Goal: Transaction & Acquisition: Purchase product/service

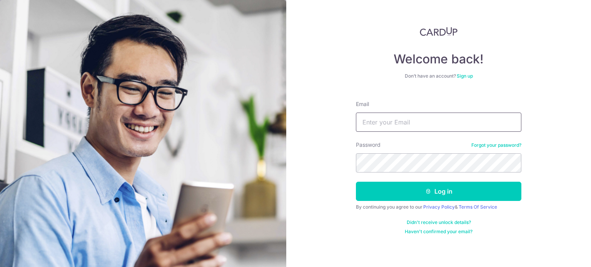
click at [373, 119] on input "Email" at bounding box center [438, 122] width 165 height 19
type input "hello@johnlevin.com.au"
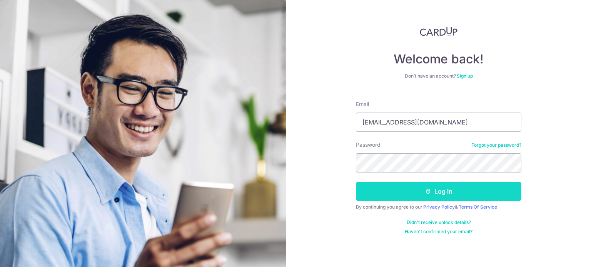
click at [427, 190] on icon "submit" at bounding box center [428, 192] width 6 height 6
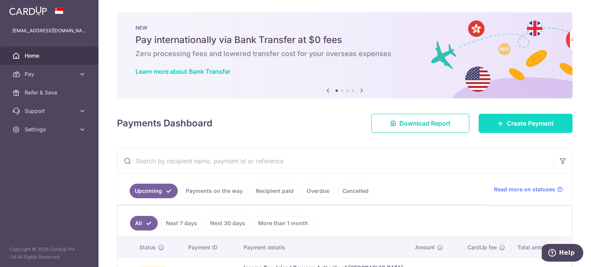
click at [507, 122] on span "Create Payment" at bounding box center [530, 123] width 47 height 9
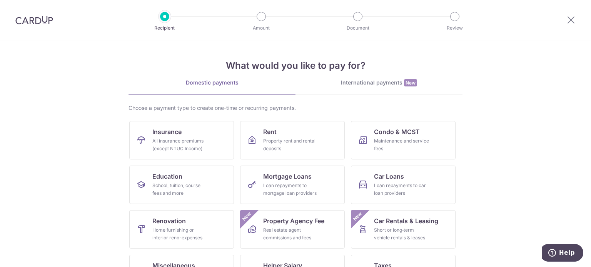
scroll to position [77, 0]
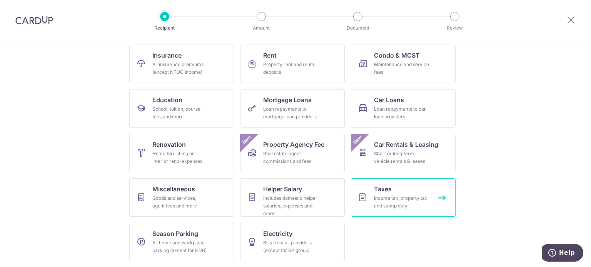
click at [394, 201] on div "Income tax, property tax and stamp duty" at bounding box center [401, 202] width 55 height 15
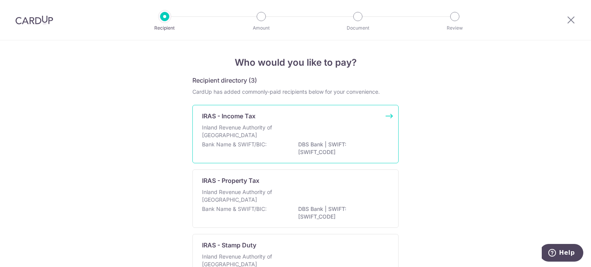
click at [292, 137] on div "Inland Revenue Authority of [GEOGRAPHIC_DATA]" at bounding box center [295, 132] width 187 height 17
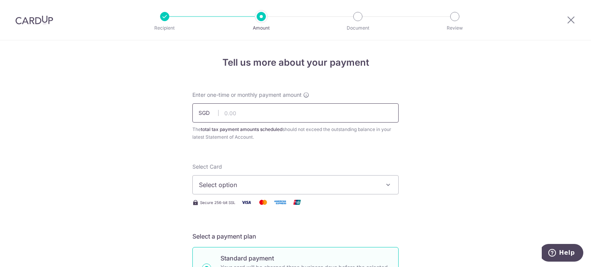
click at [246, 113] on input "text" at bounding box center [295, 113] width 206 height 19
type input "20,000.00"
click at [241, 185] on span "Select option" at bounding box center [288, 184] width 179 height 9
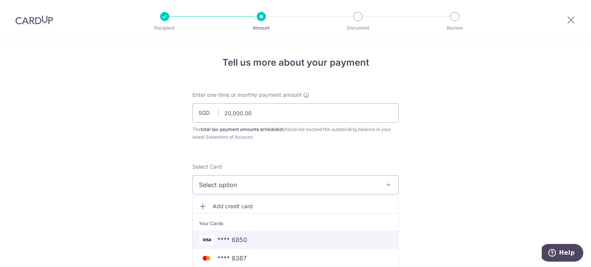
click at [245, 242] on span "**** 6850" at bounding box center [295, 239] width 193 height 9
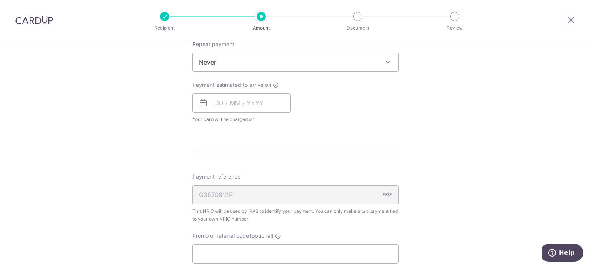
scroll to position [335, 0]
click at [237, 102] on input "text" at bounding box center [241, 99] width 99 height 19
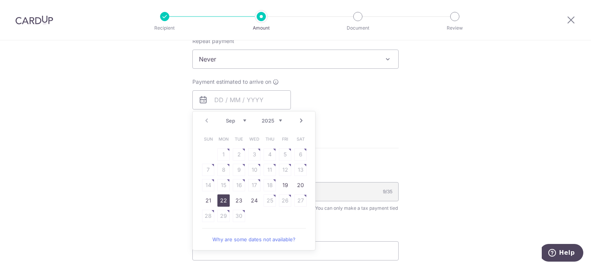
click at [221, 199] on link "22" at bounding box center [223, 201] width 12 height 12
type input "22/09/2025"
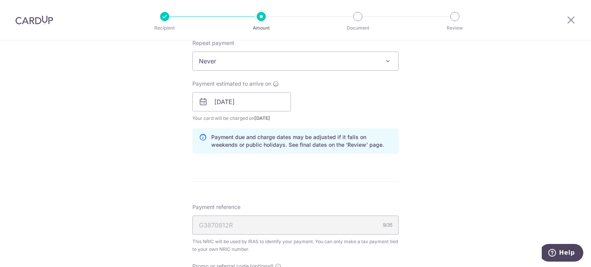
scroll to position [331, 0]
